Goal: Task Accomplishment & Management: Manage account settings

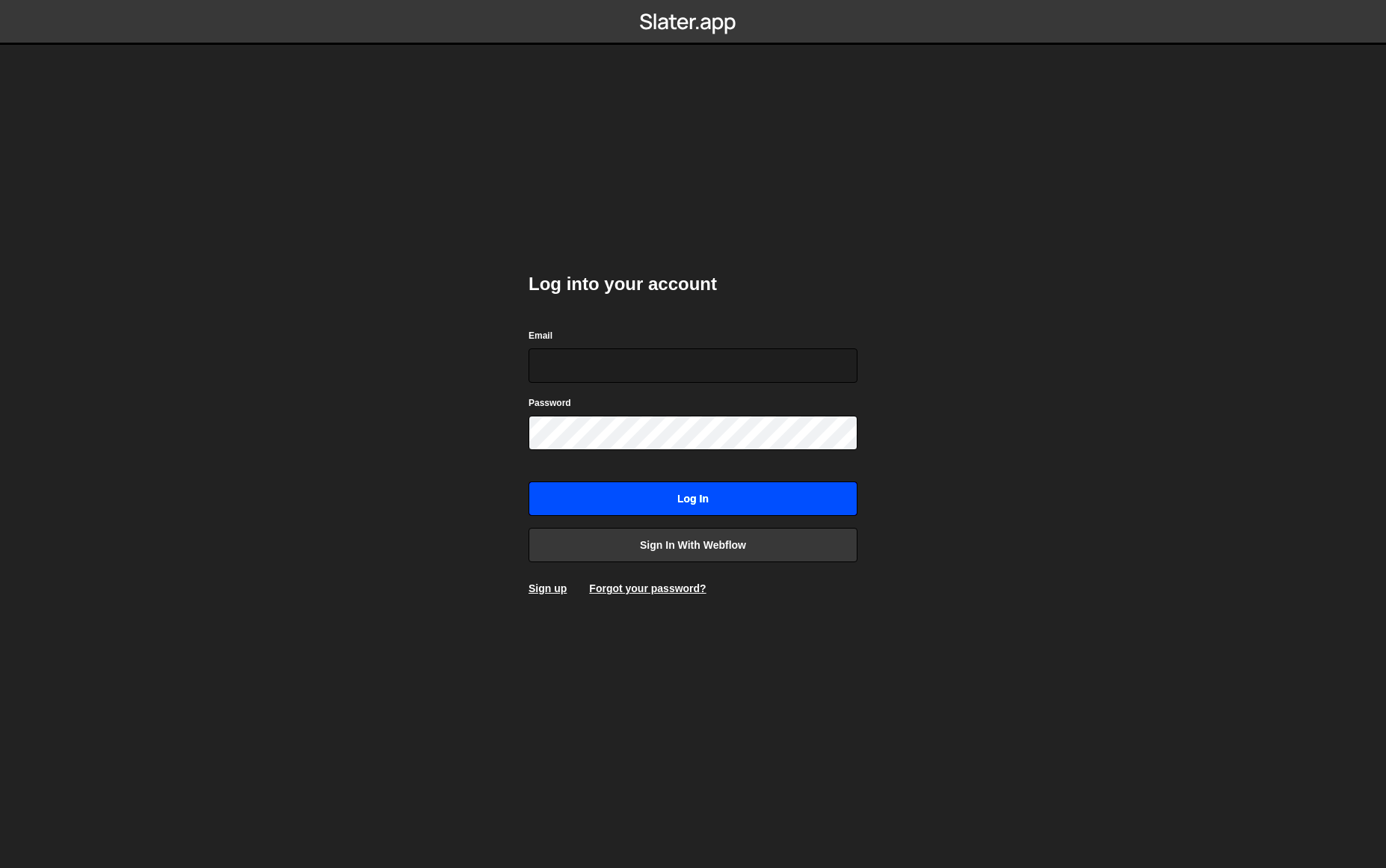
type input "kieran@standrd.com"
click at [687, 499] on input "Log in" at bounding box center [693, 498] width 329 height 34
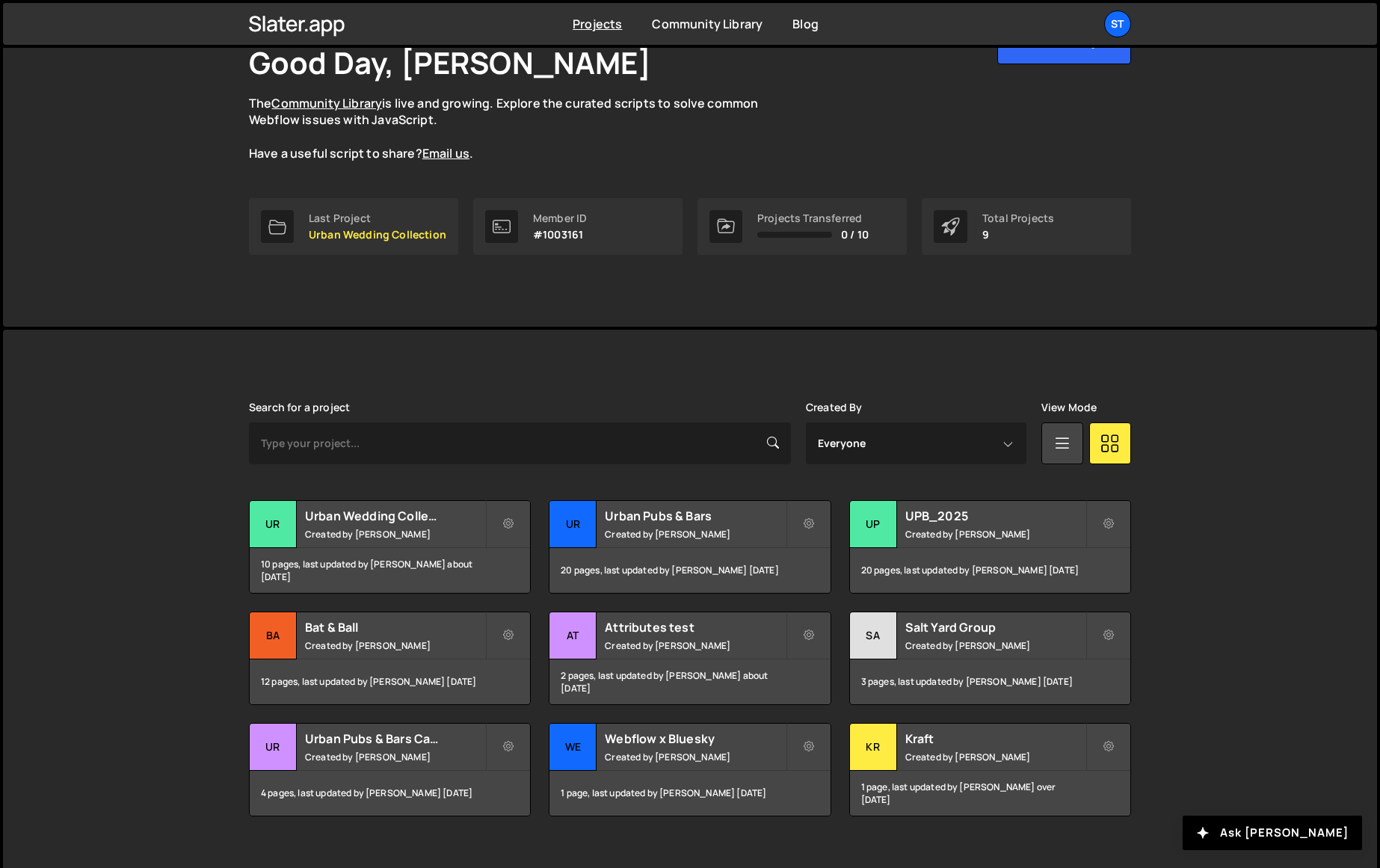
scroll to position [106, 0]
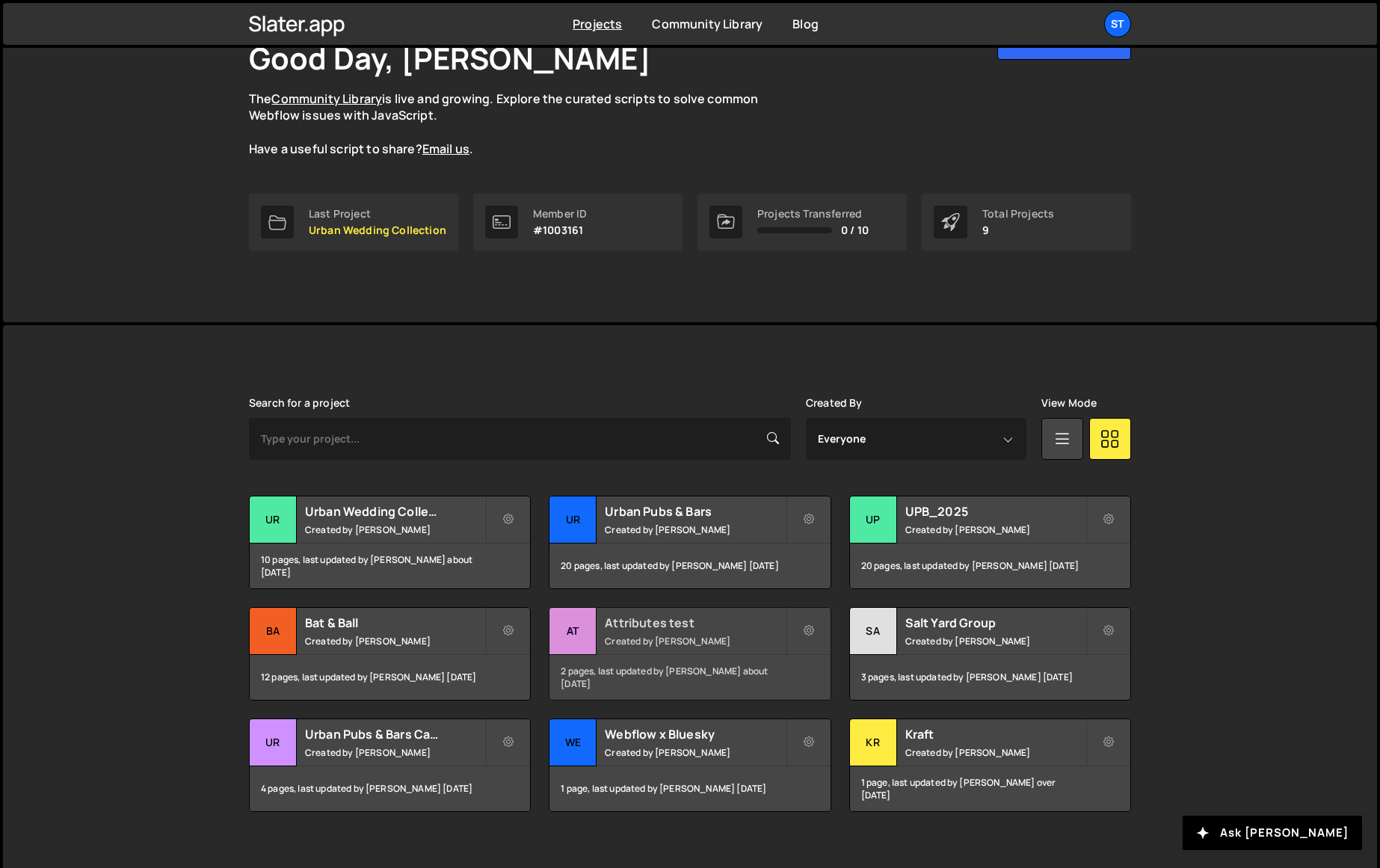
click at [707, 639] on small "Created by [PERSON_NAME]" at bounding box center [695, 640] width 180 height 13
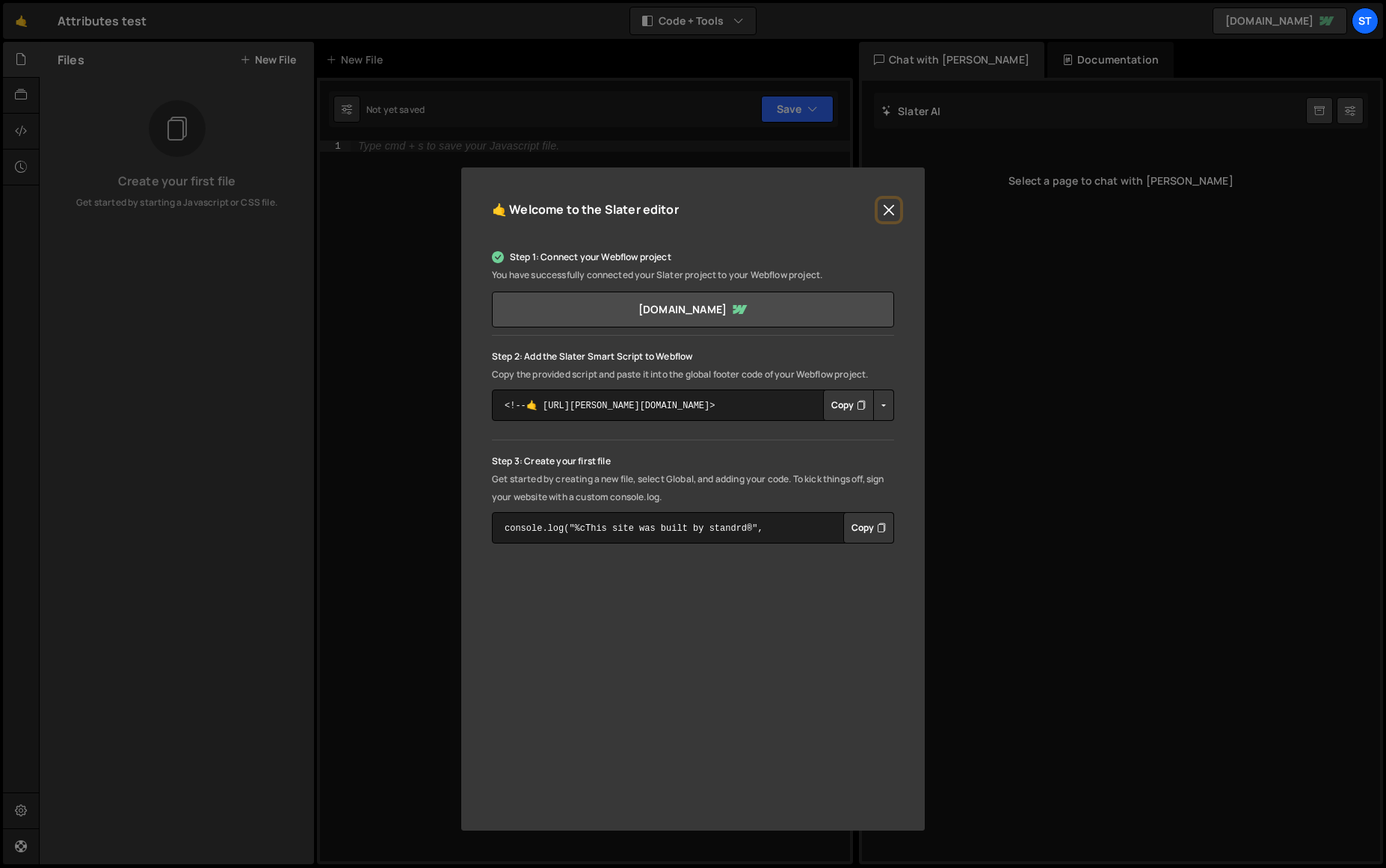
click at [890, 209] on button "Close" at bounding box center [888, 210] width 23 height 23
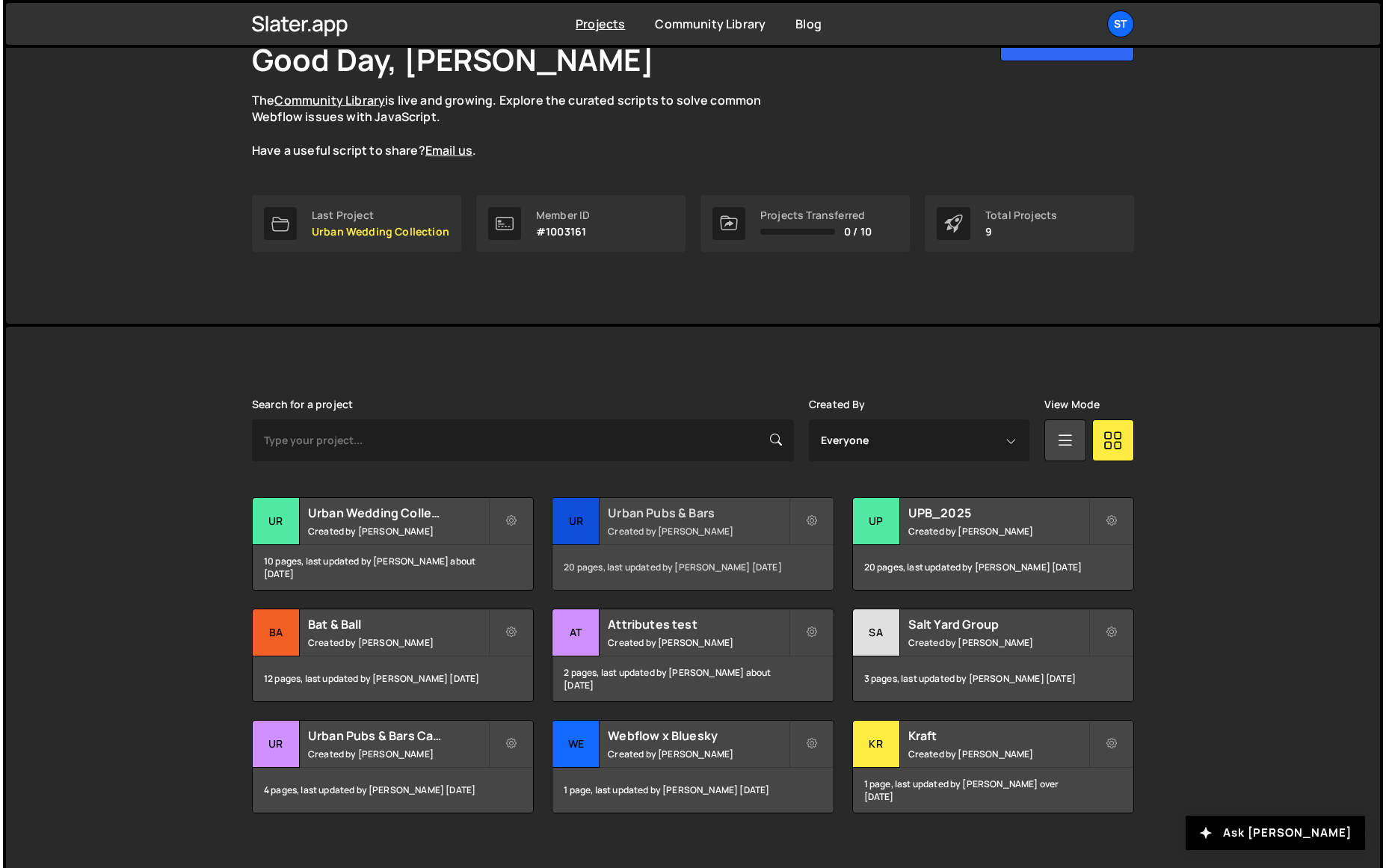
scroll to position [106, 0]
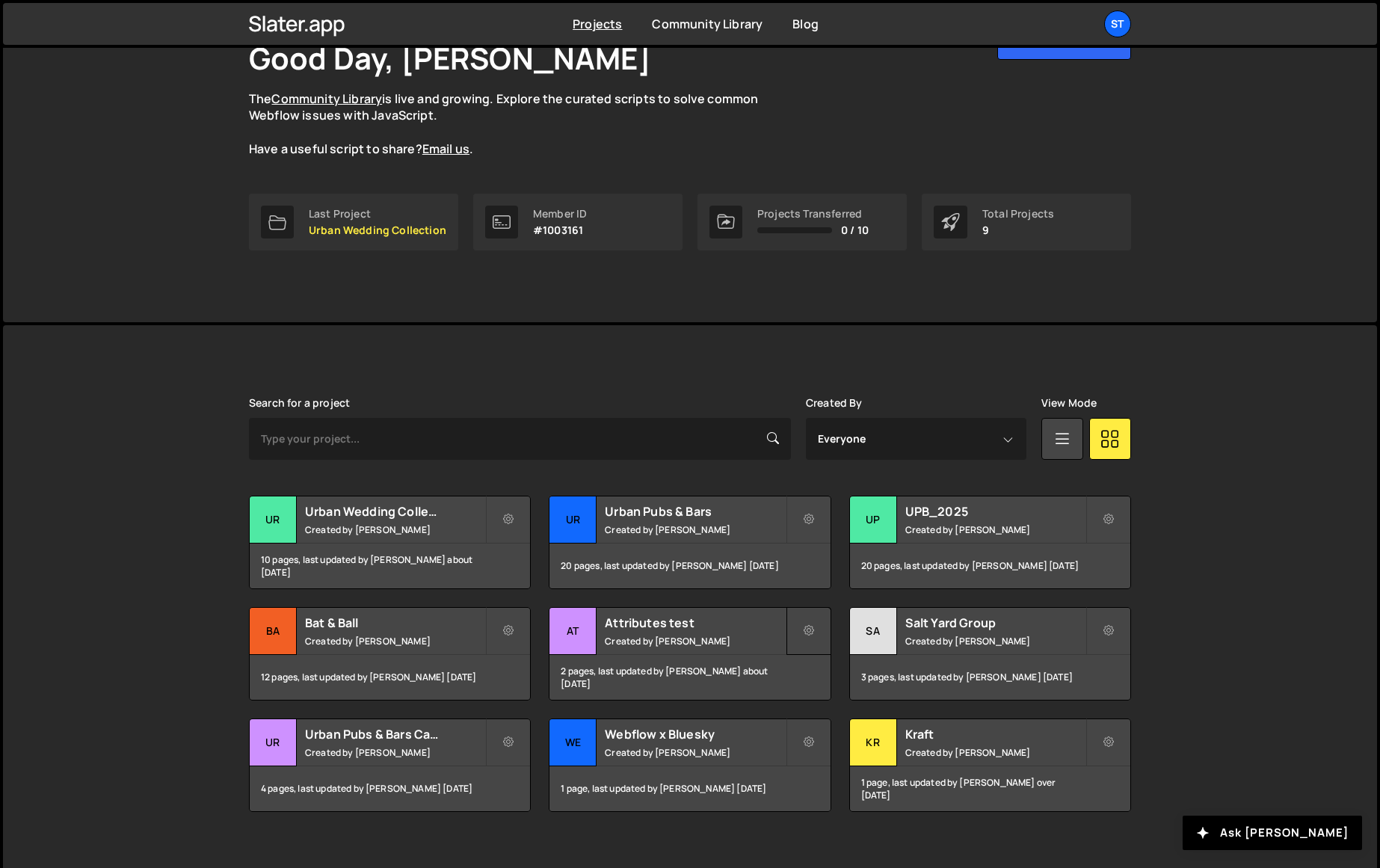
click at [808, 627] on icon at bounding box center [809, 631] width 11 height 15
click at [815, 710] on link "Delete Project" at bounding box center [876, 715] width 178 height 24
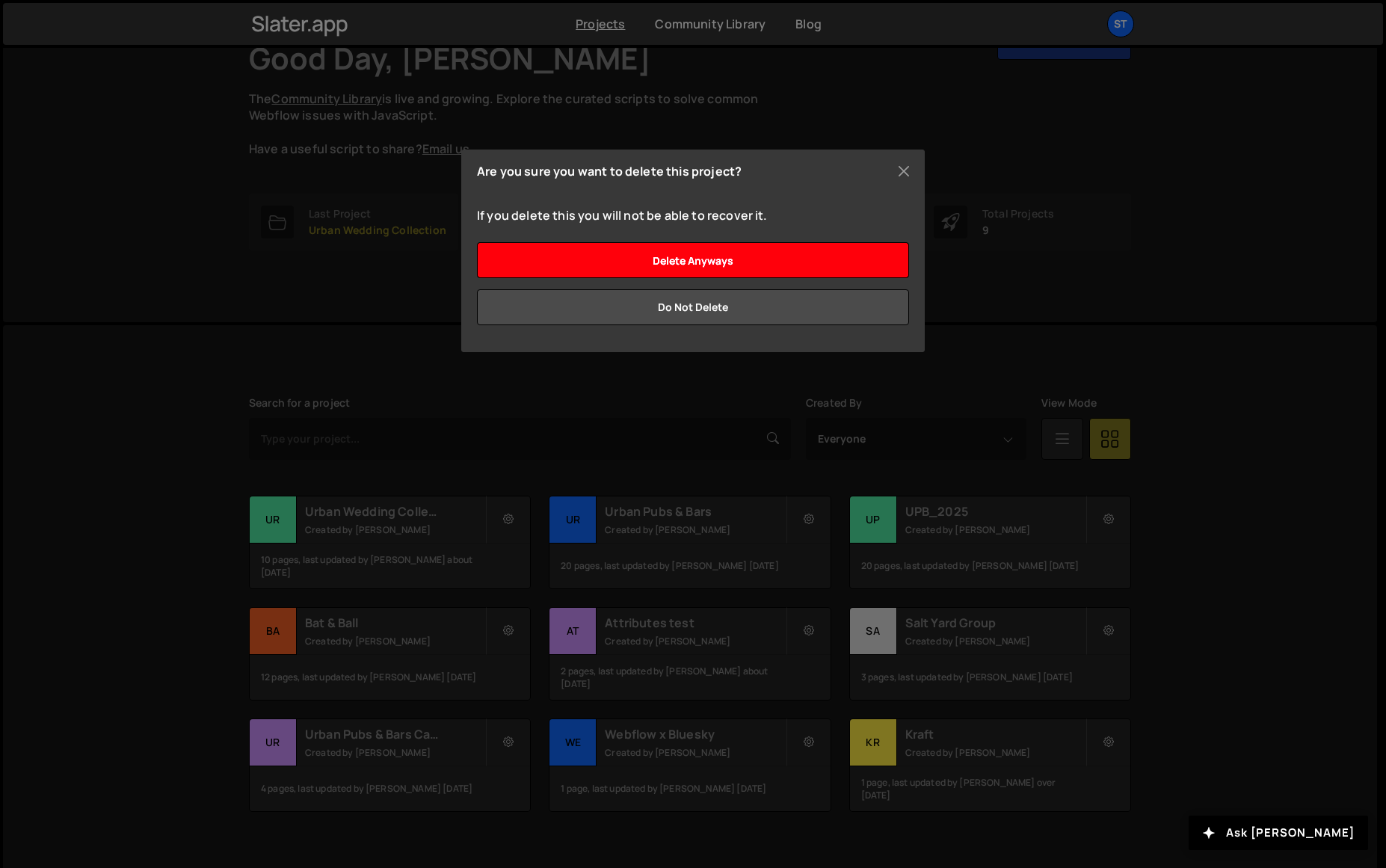
click at [704, 265] on input "Delete anyways" at bounding box center [693, 259] width 432 height 36
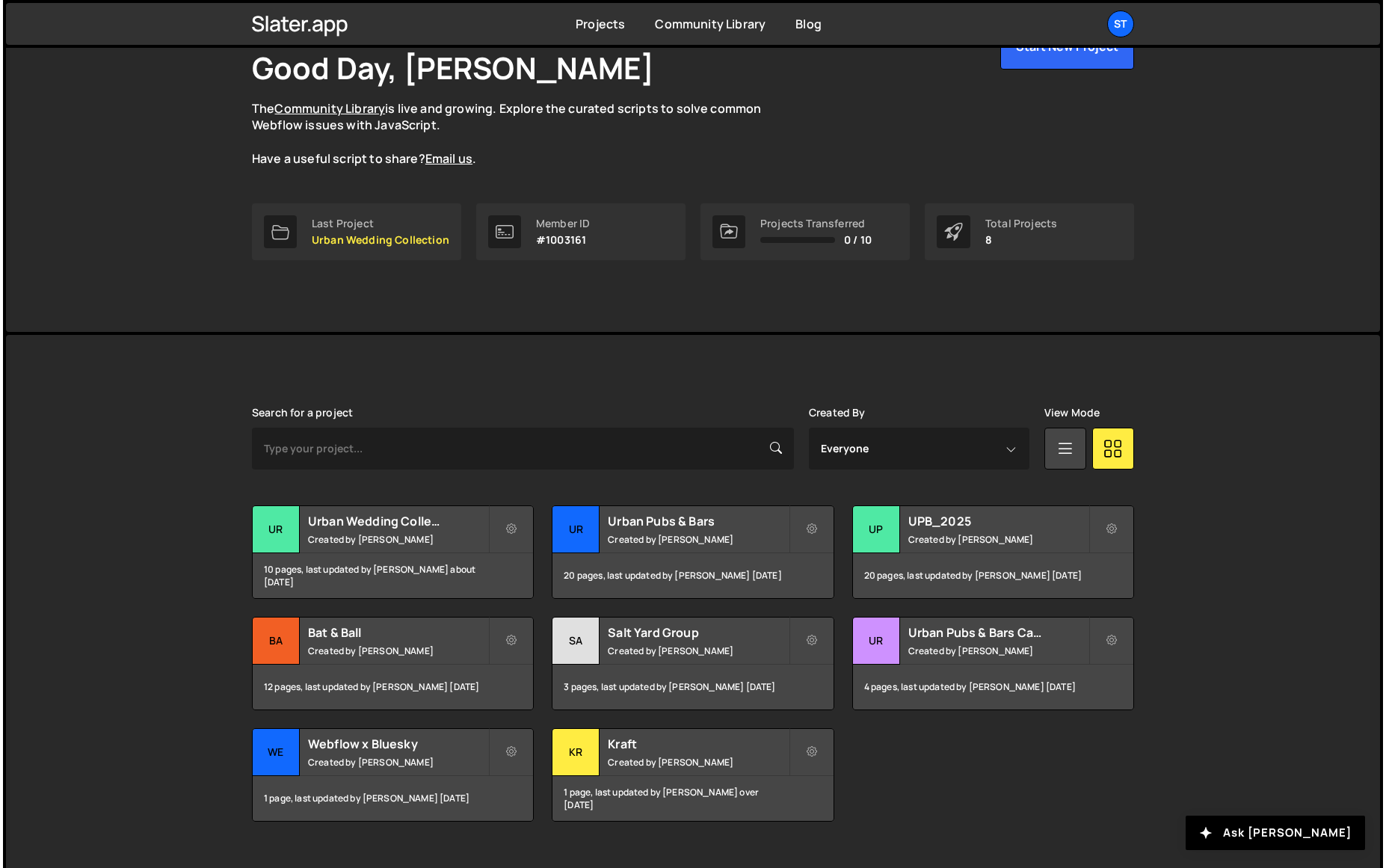
scroll to position [121, 0]
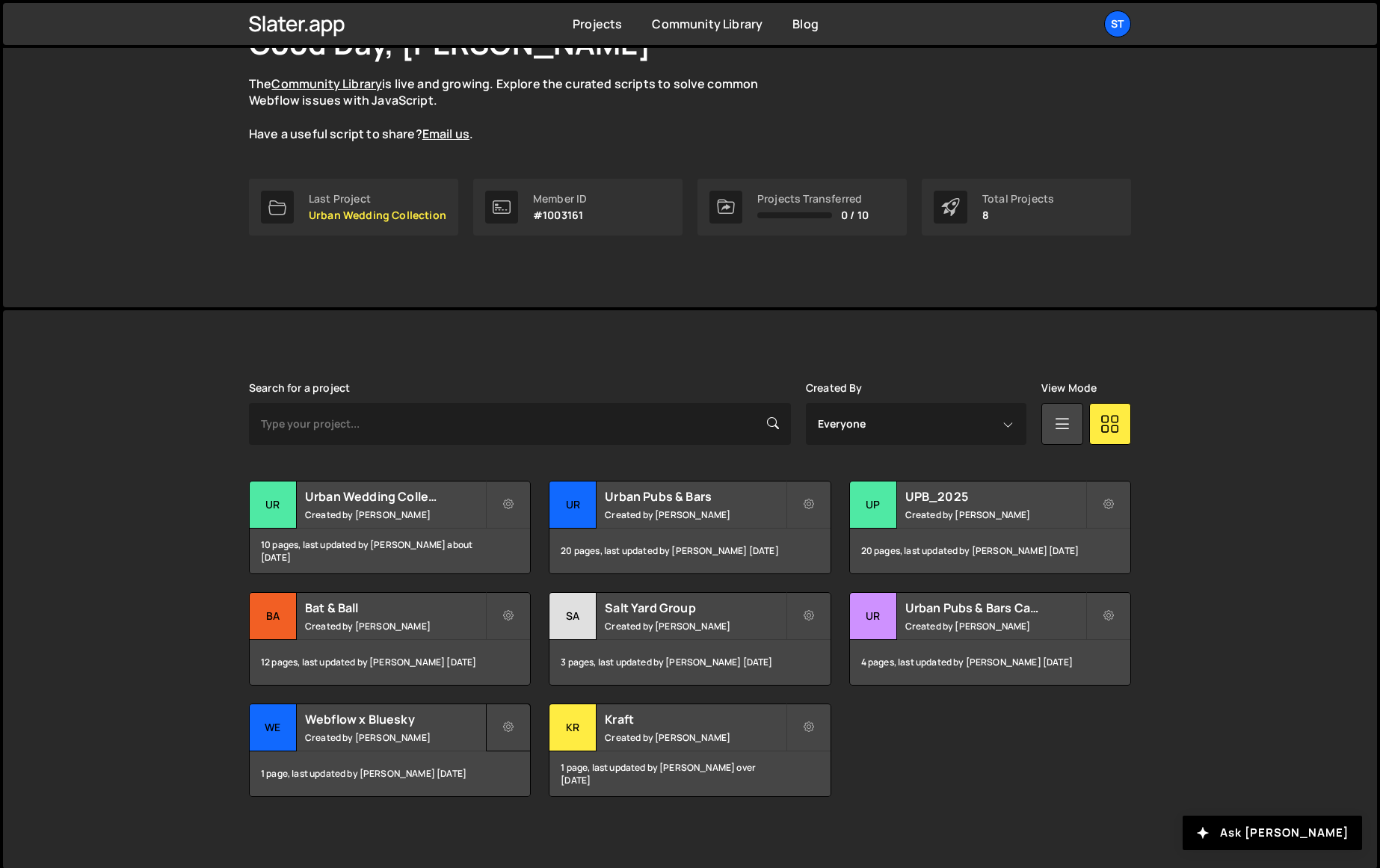
click at [511, 730] on icon at bounding box center [508, 727] width 11 height 15
click at [552, 807] on link "Delete Project" at bounding box center [575, 812] width 178 height 24
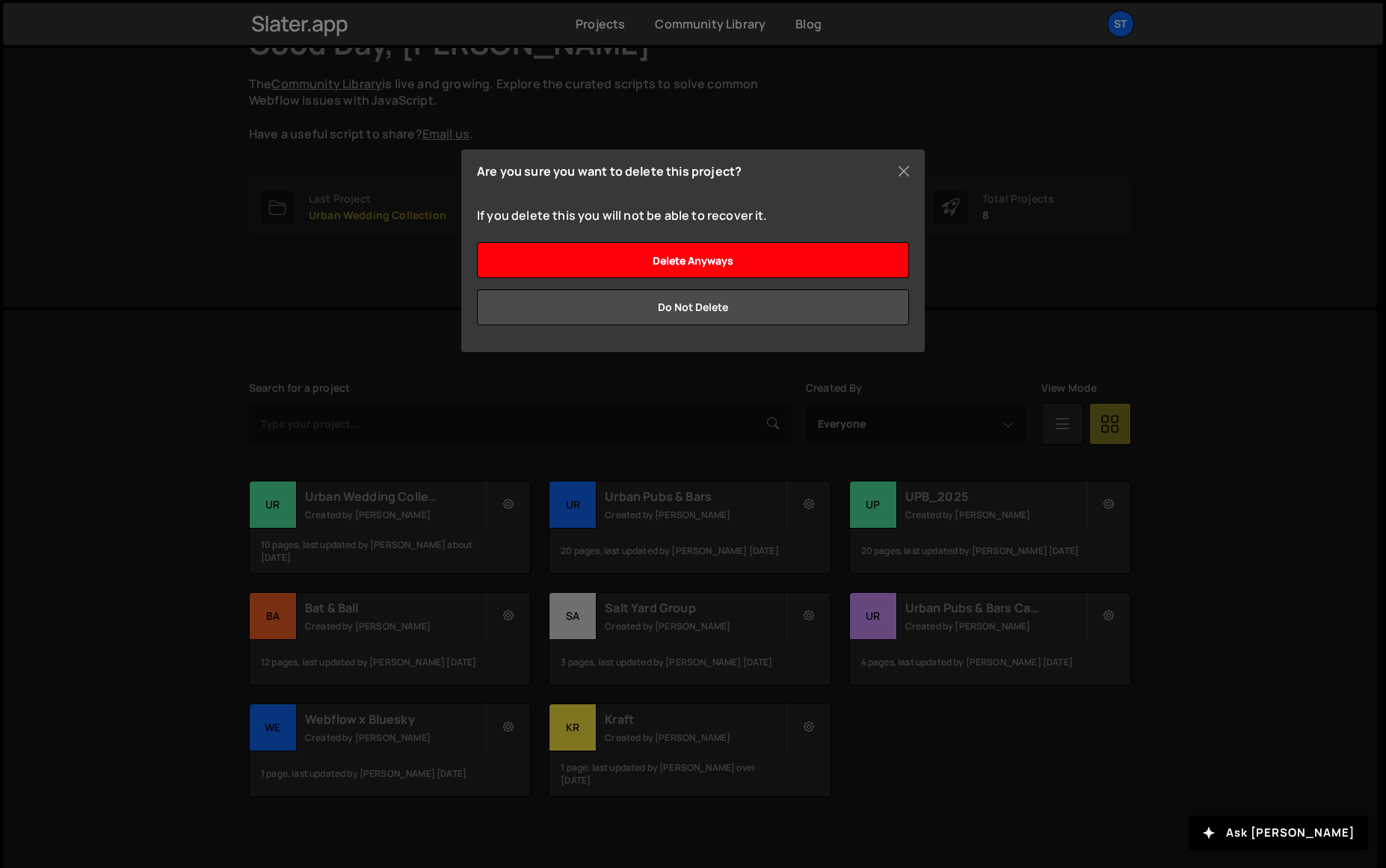
click at [694, 261] on input "Delete anyways" at bounding box center [693, 259] width 432 height 36
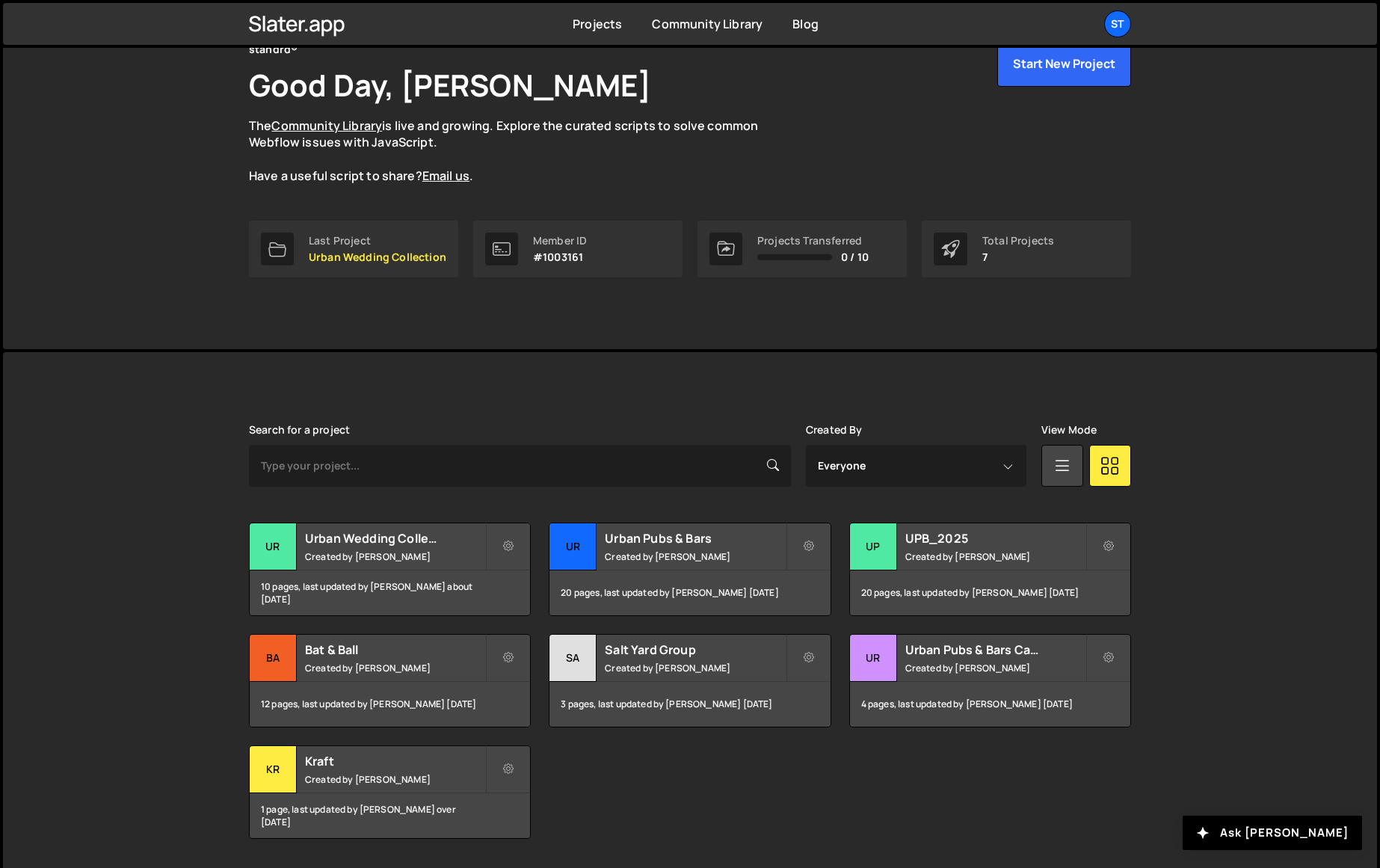
scroll to position [124, 0]
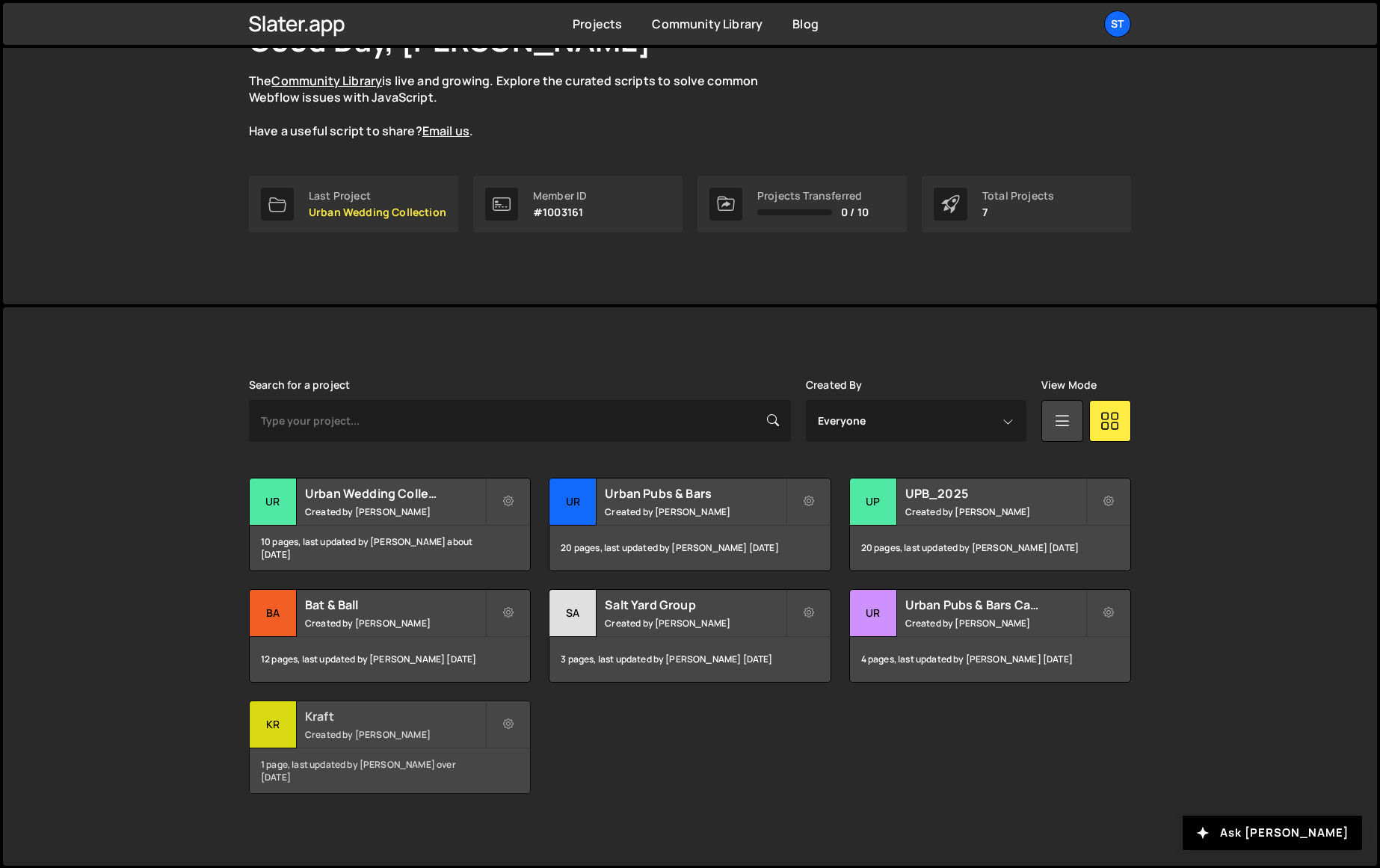
click at [398, 715] on h2 "Kraft" at bounding box center [395, 716] width 180 height 17
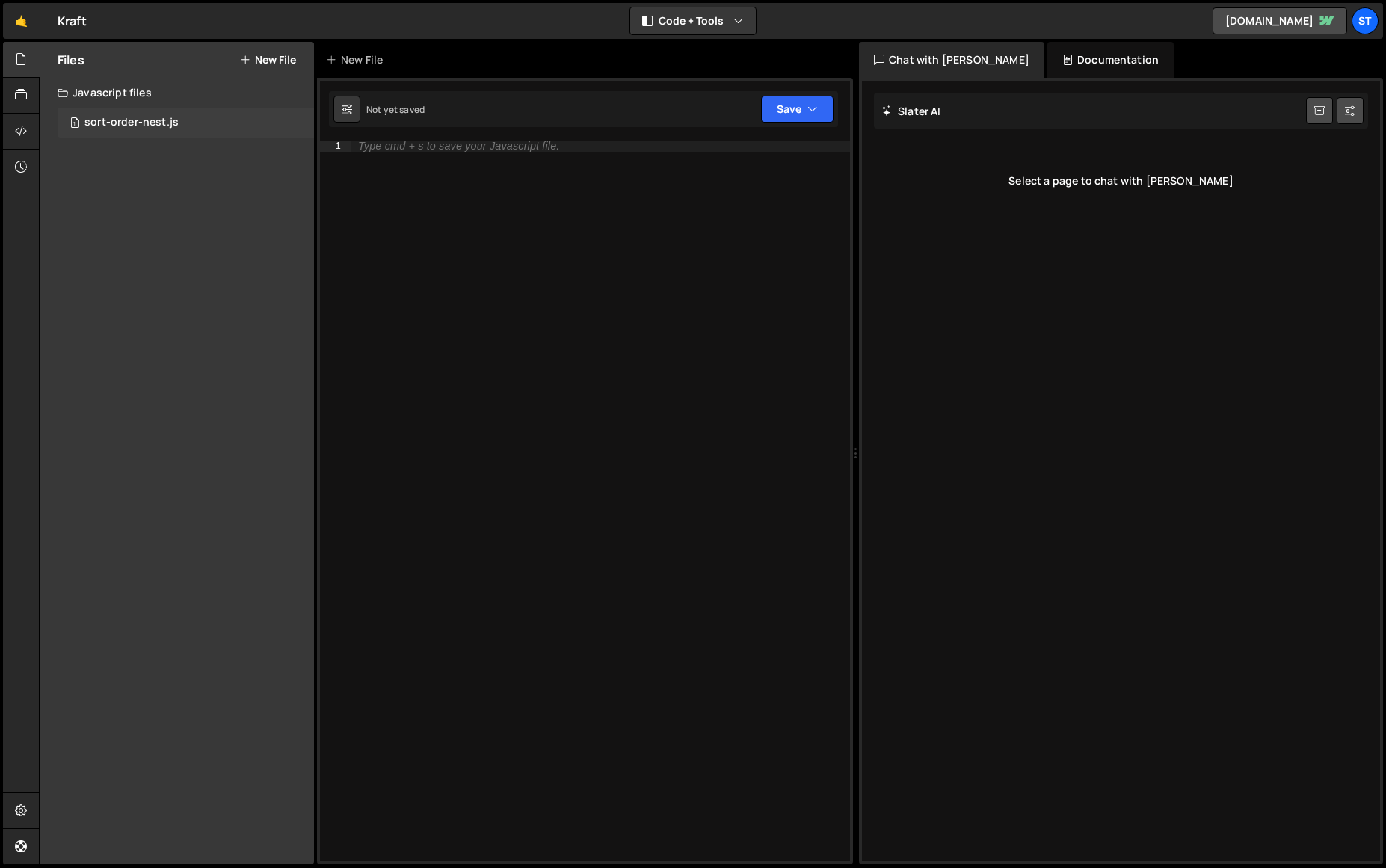
click at [144, 123] on div "sort-order-nest.js" at bounding box center [132, 122] width 95 height 14
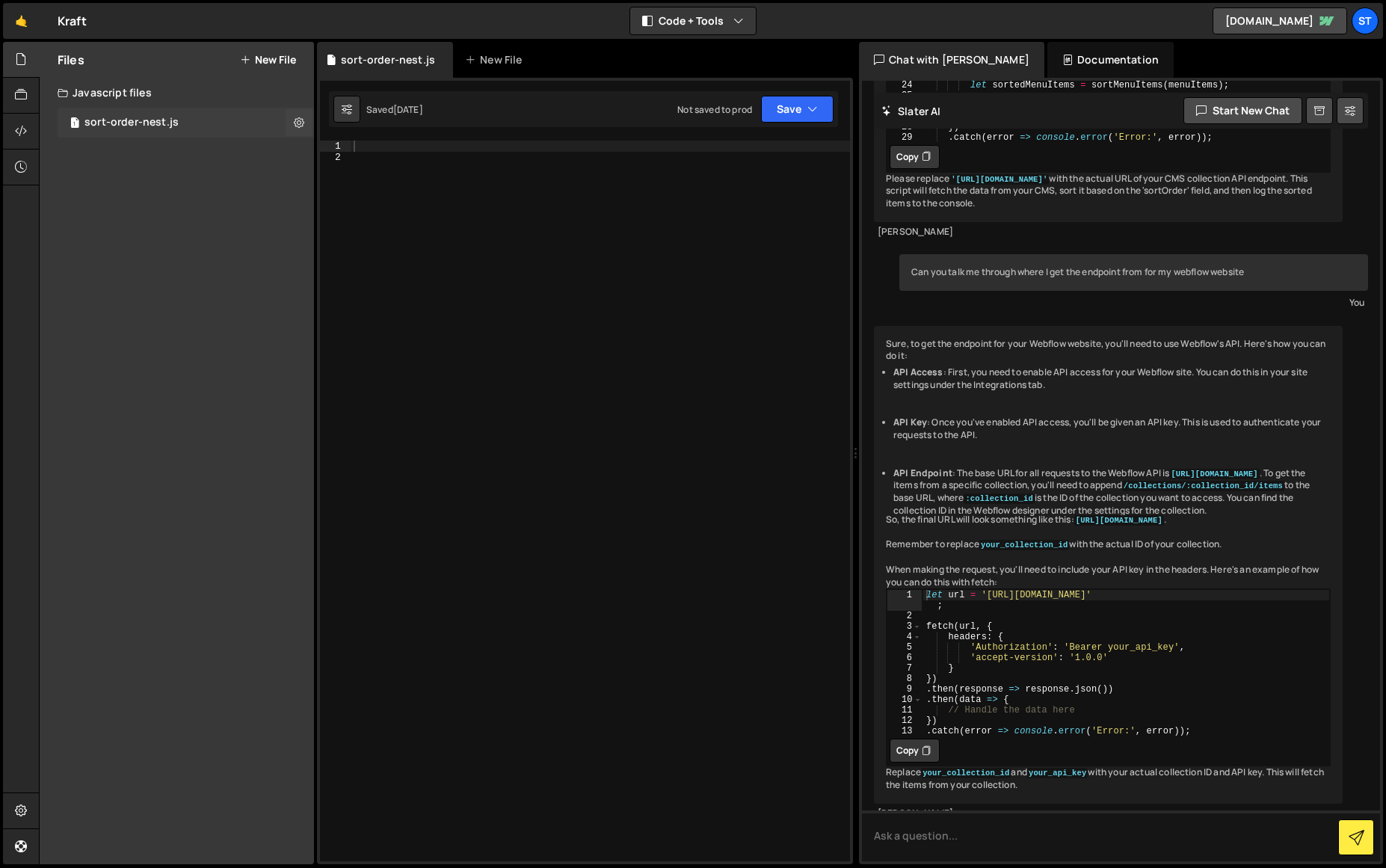
scroll to position [1175, 0]
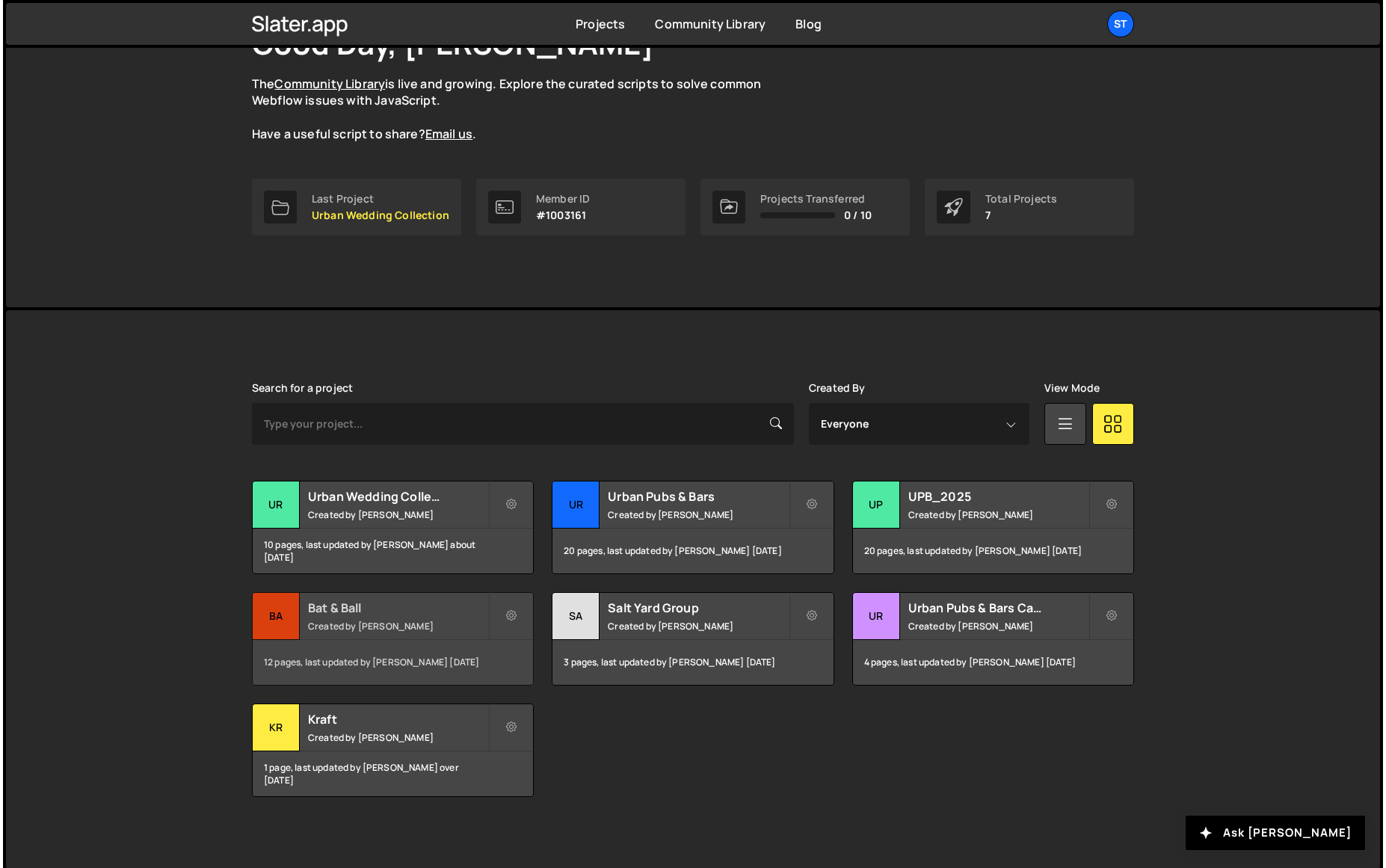
scroll to position [124, 0]
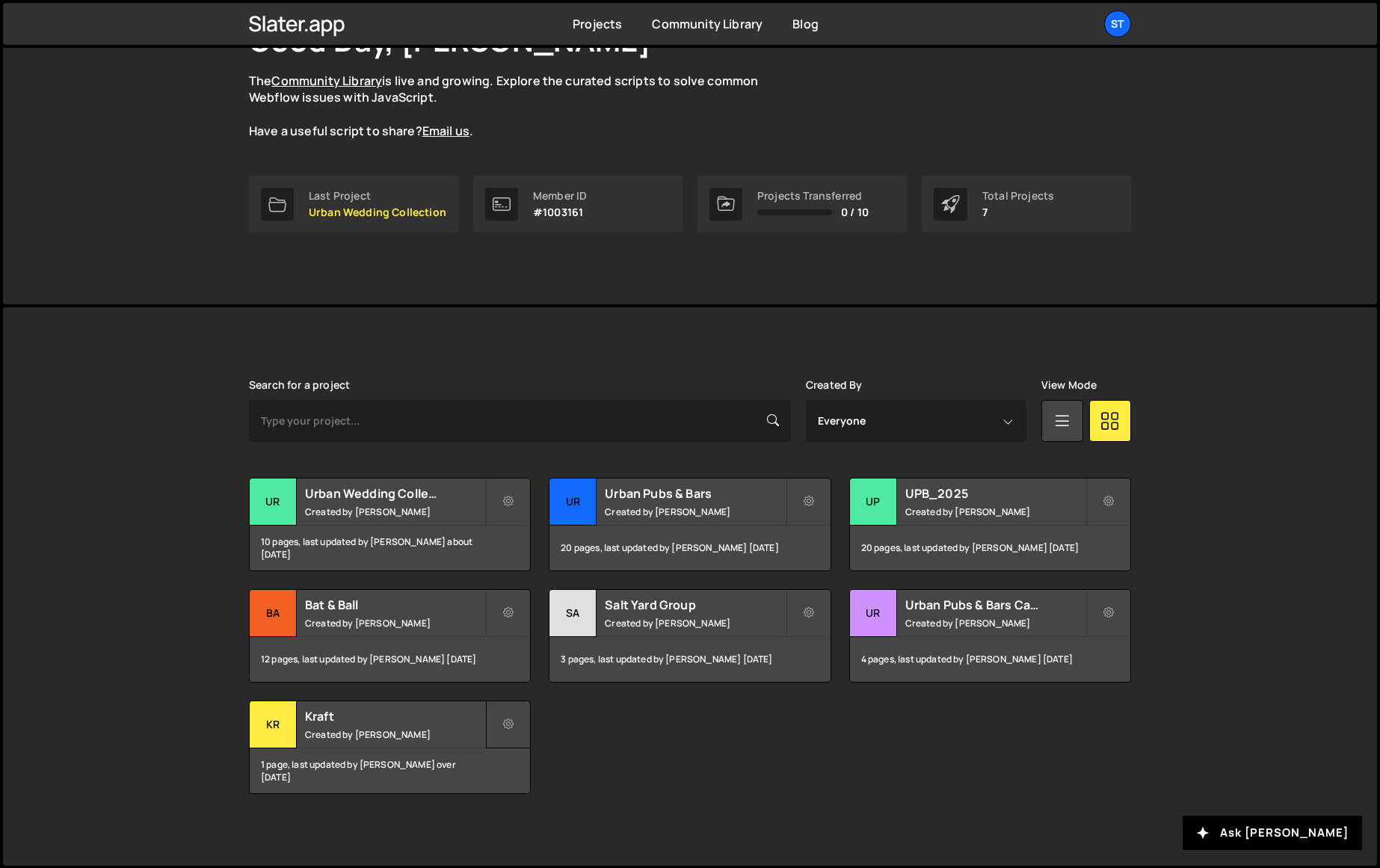
click at [510, 724] on icon at bounding box center [508, 724] width 11 height 15
click at [550, 802] on link "Delete Project" at bounding box center [575, 809] width 178 height 24
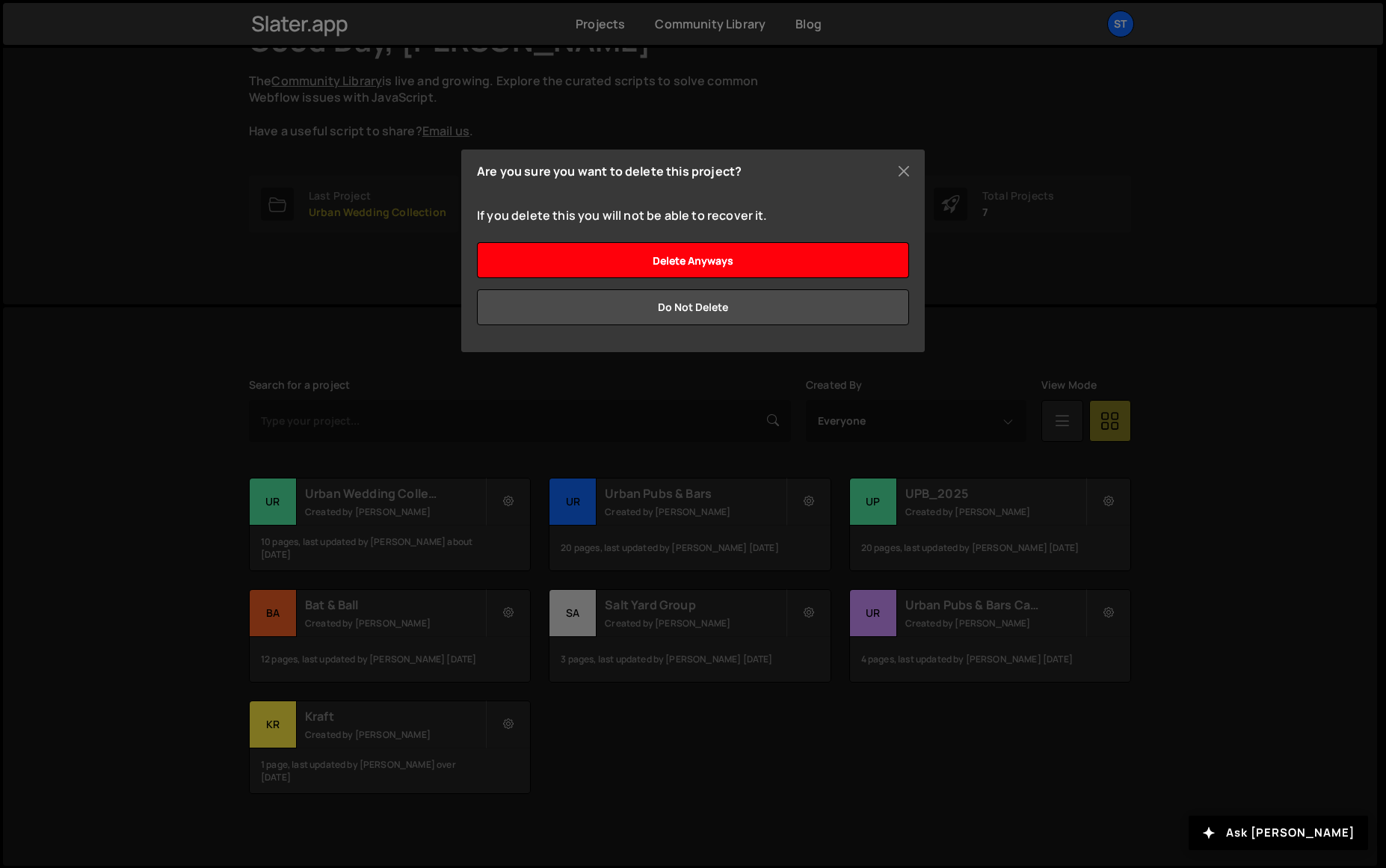
click at [609, 265] on input "Delete anyways" at bounding box center [693, 259] width 432 height 36
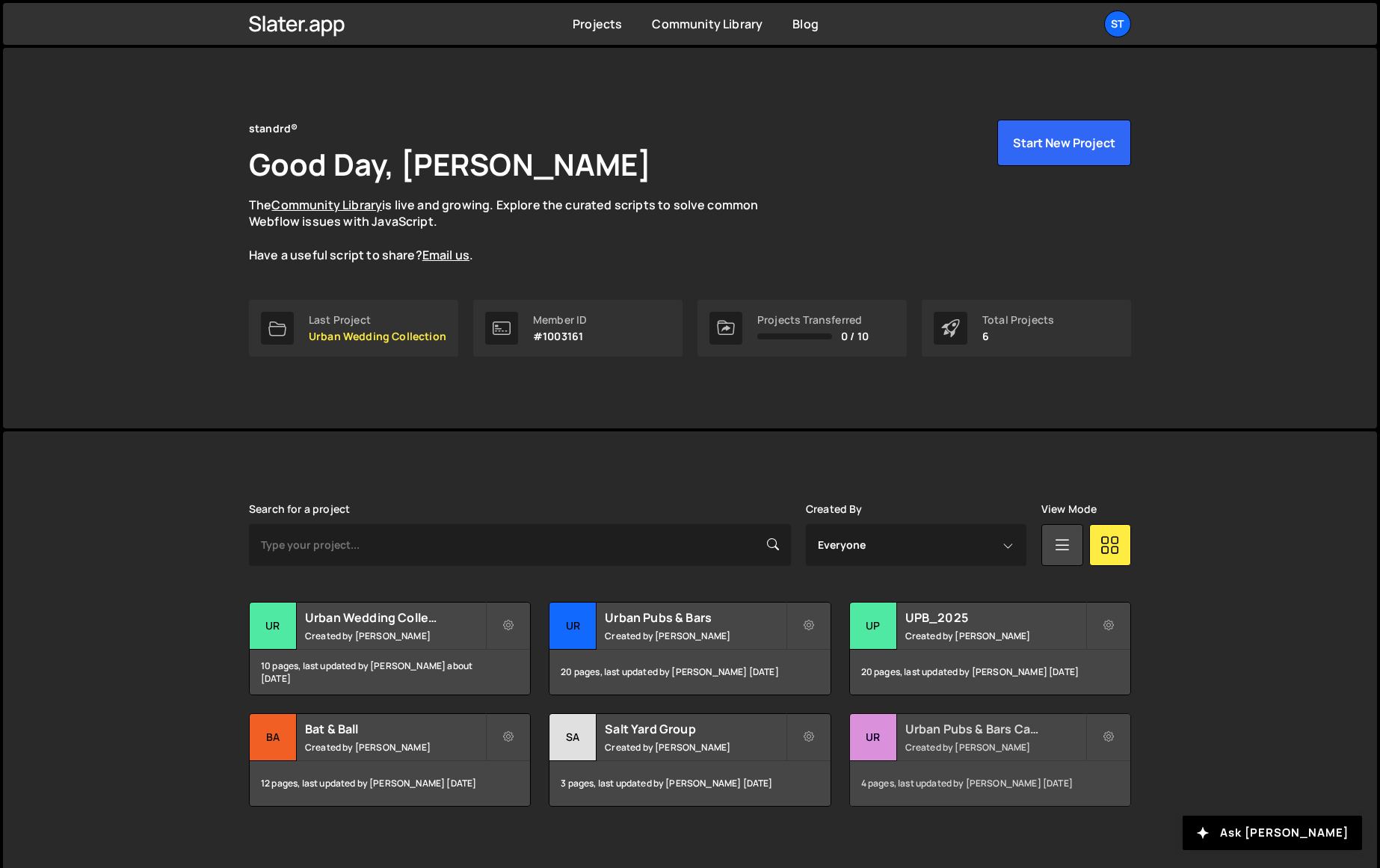
click at [1002, 736] on h2 "Urban Pubs & Bars Careers" at bounding box center [995, 729] width 180 height 17
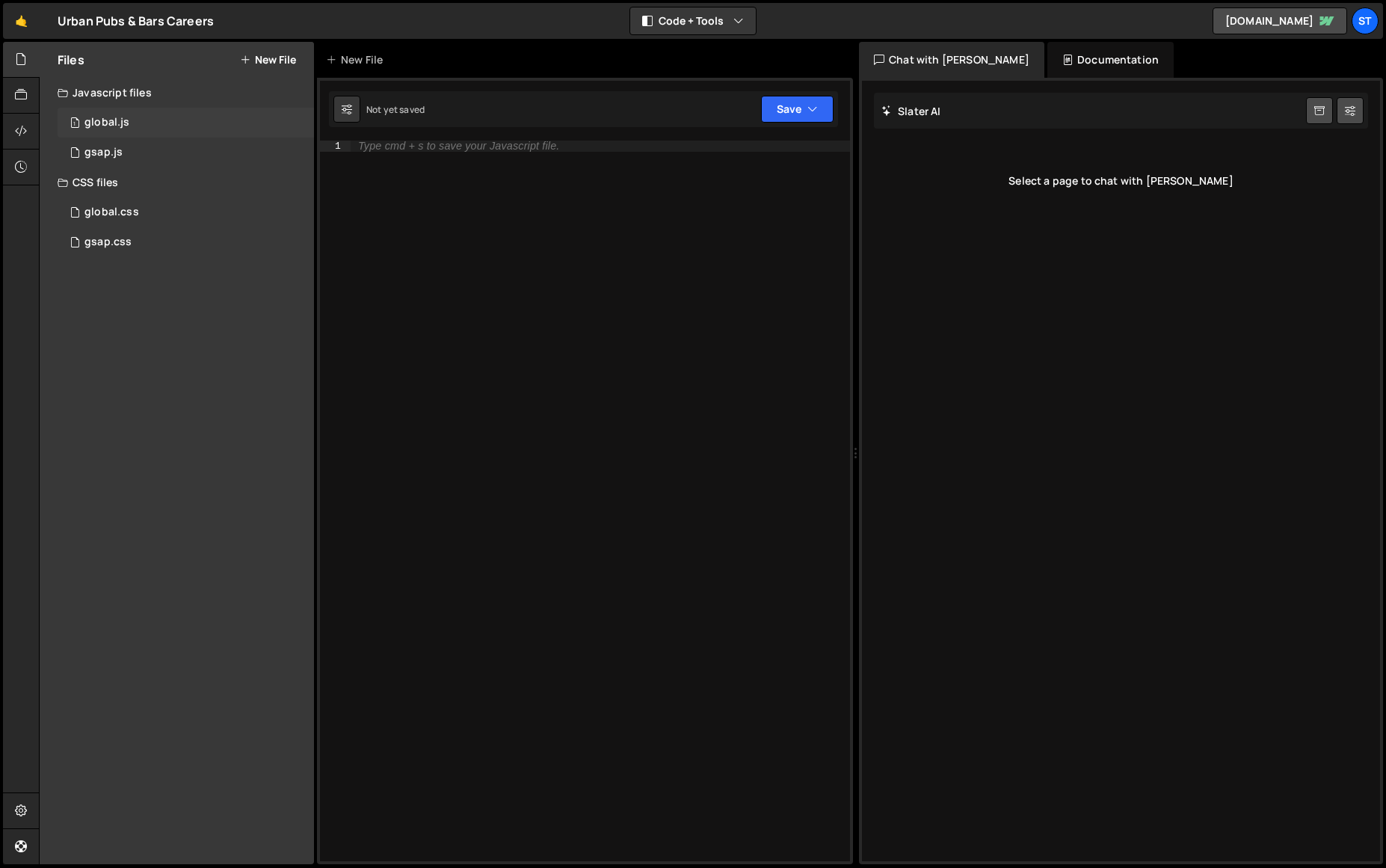
click at [122, 111] on div "1 global.js 0" at bounding box center [185, 122] width 256 height 30
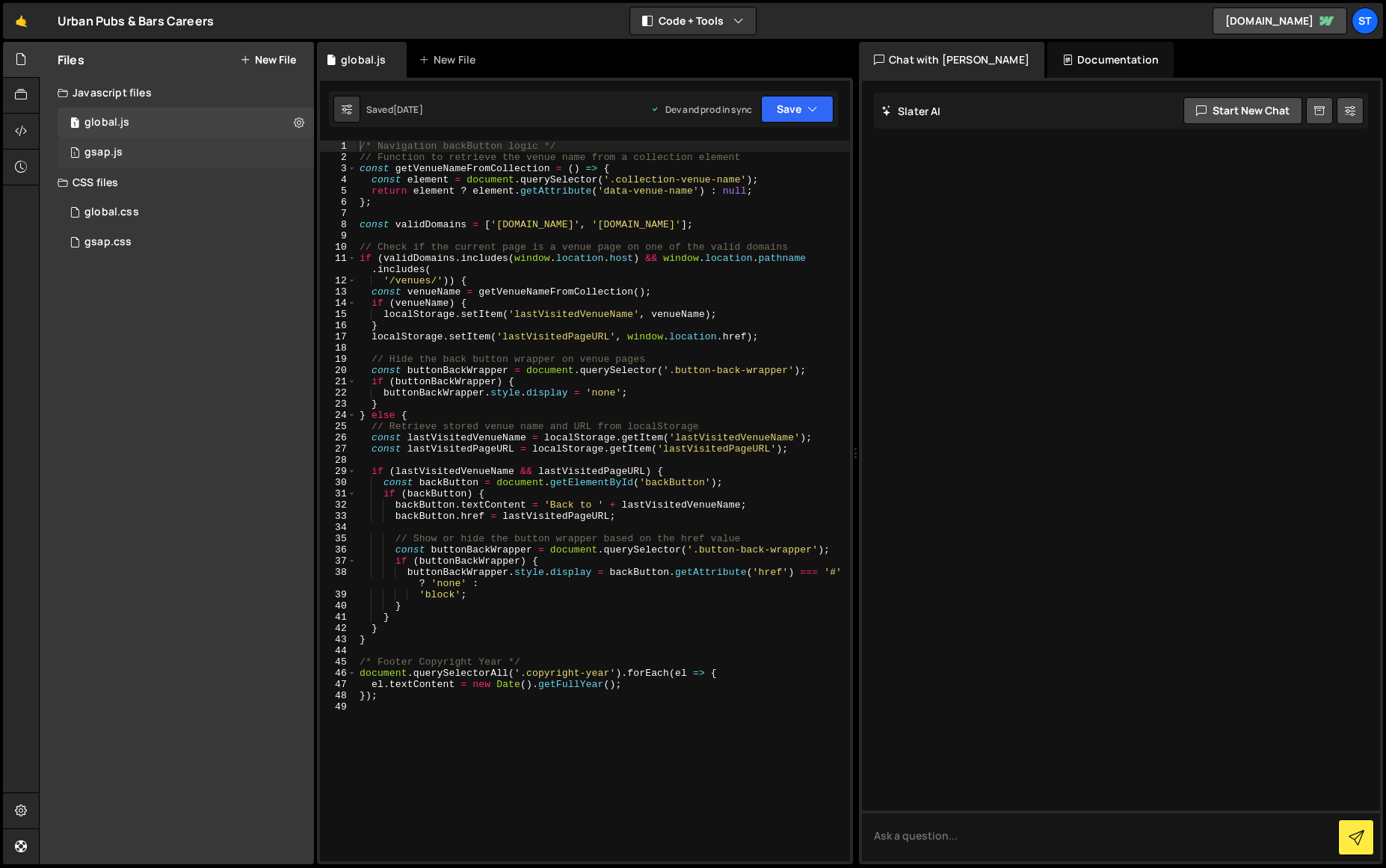
click at [101, 153] on div "gsap.js" at bounding box center [104, 153] width 38 height 14
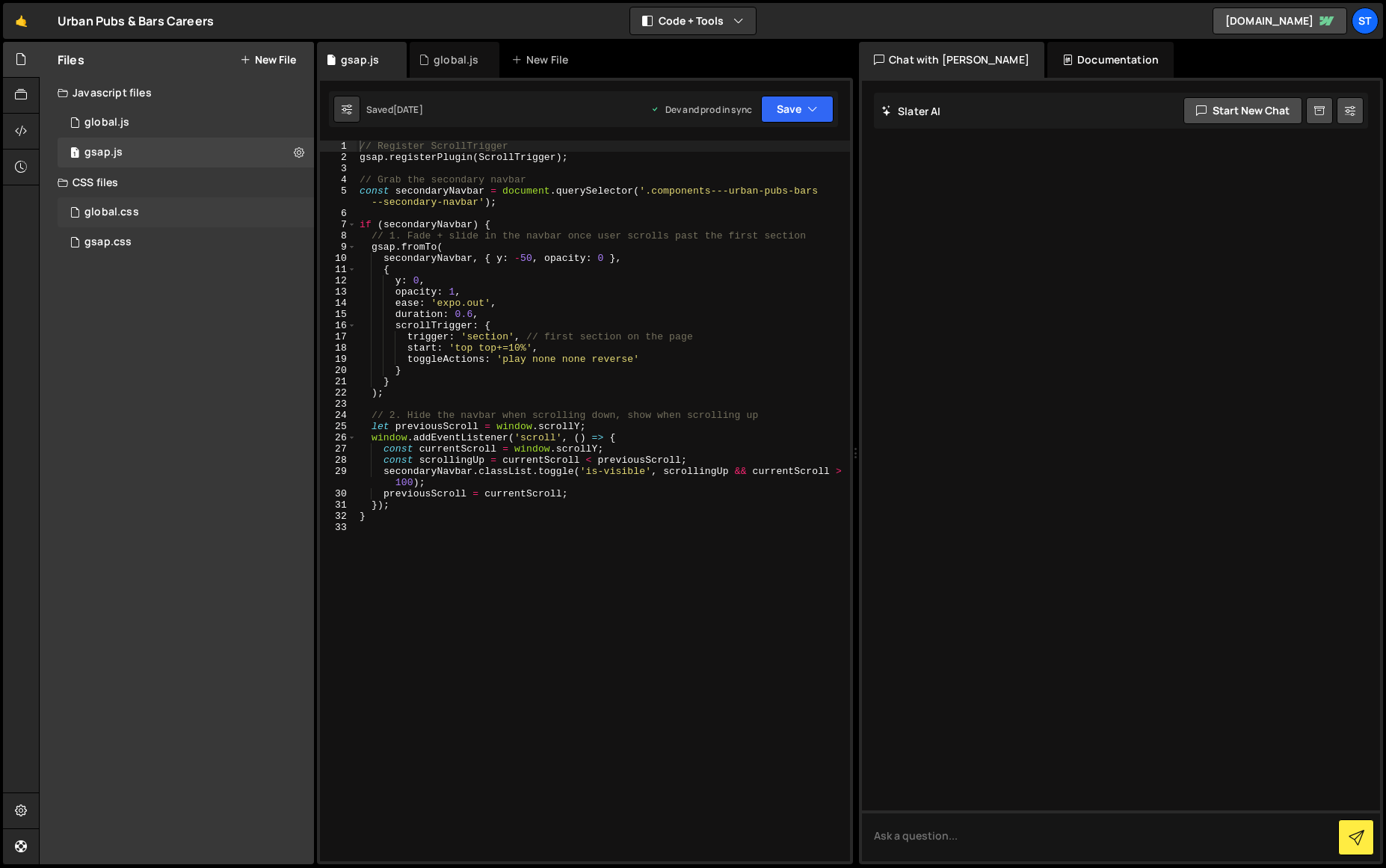
click at [103, 207] on div "global.css" at bounding box center [112, 212] width 54 height 14
